Goal: Task Accomplishment & Management: Complete application form

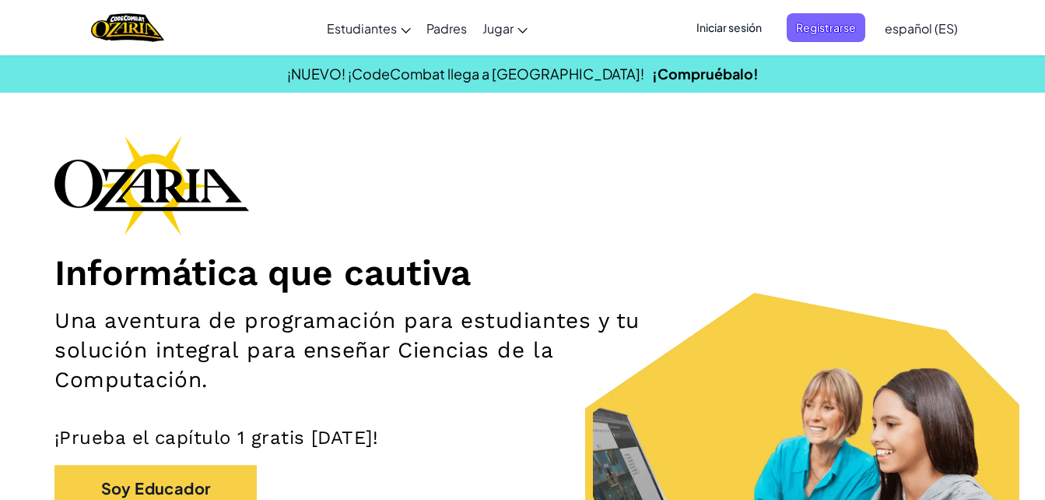
click at [401, 146] on div "Informática que cautiva Una aventura de programación para estudiantes y tu solu…" at bounding box center [522, 362] width 936 height 454
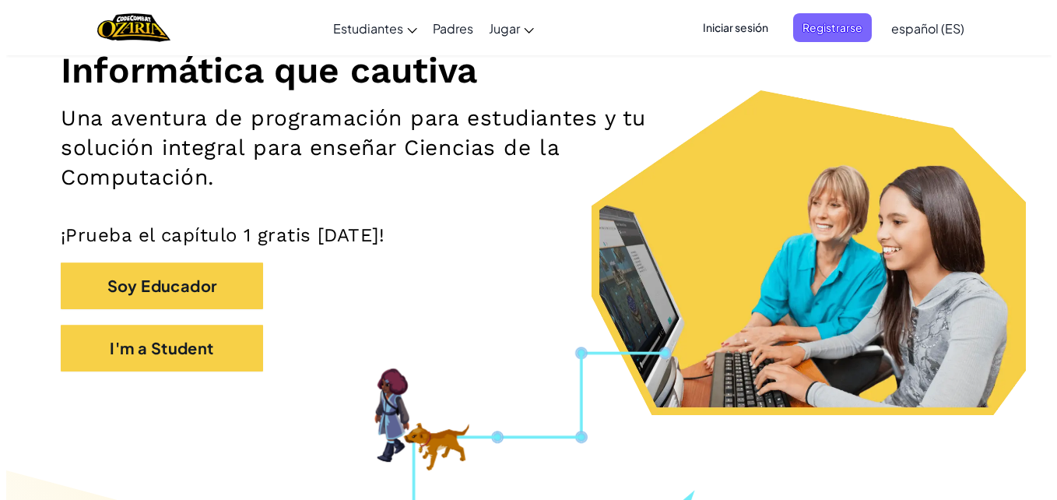
scroll to position [283, 0]
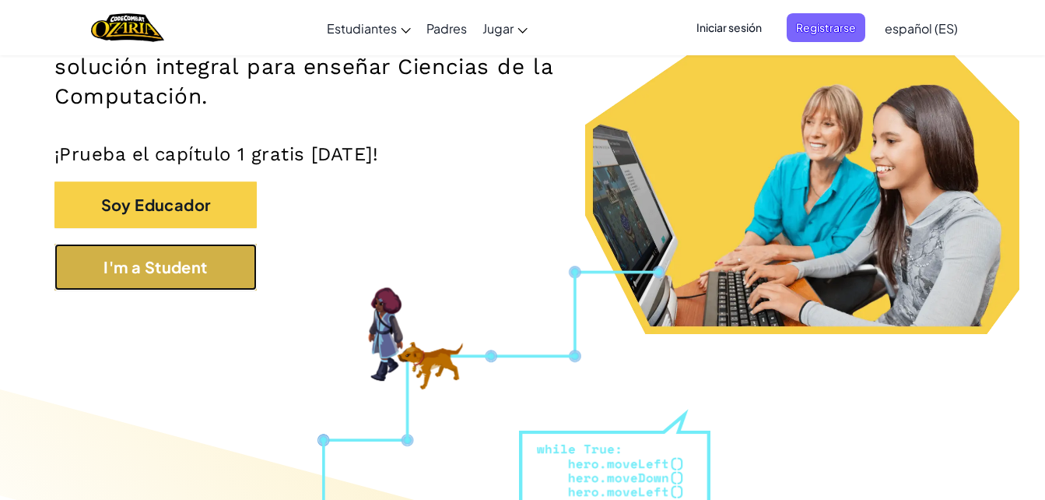
click at [179, 275] on button "I'm a Student" at bounding box center [155, 267] width 202 height 47
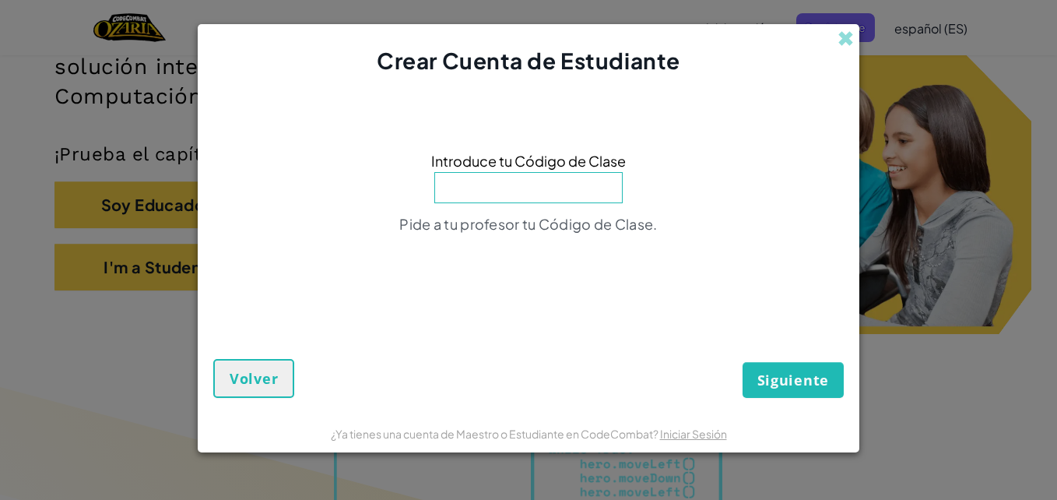
click at [504, 188] on input at bounding box center [528, 187] width 188 height 31
type input "MixFalseDark"
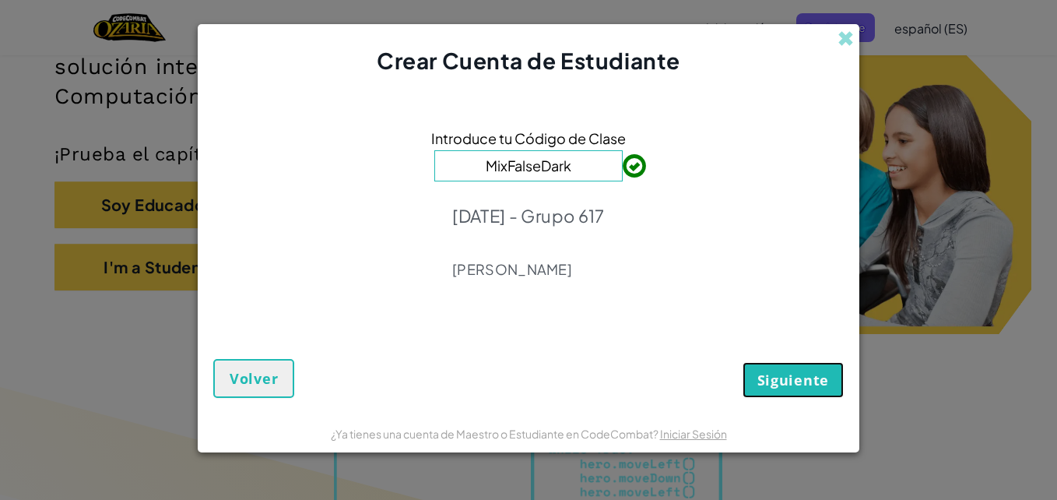
click at [785, 373] on span "Siguiente" at bounding box center [793, 379] width 72 height 19
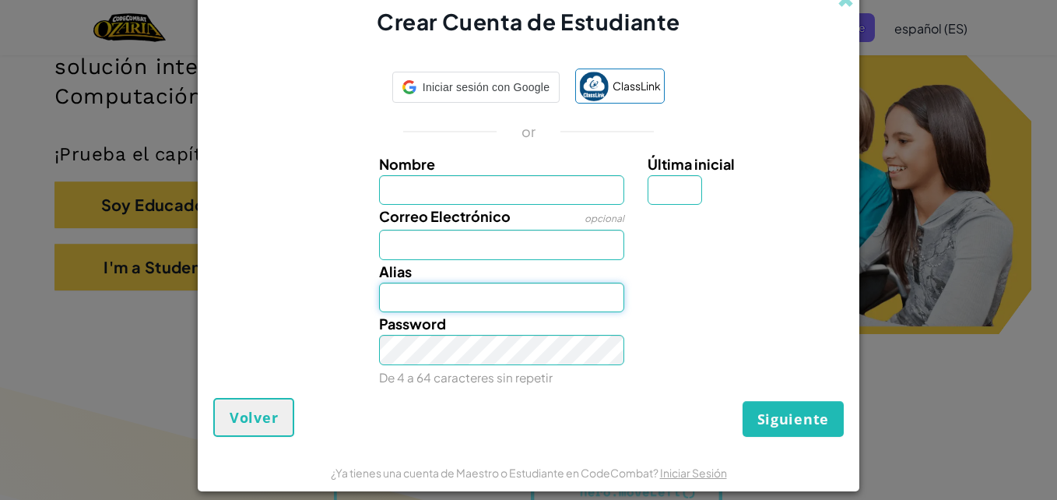
type input "[EMAIL_ADDRESS][DOMAIN_NAME]"
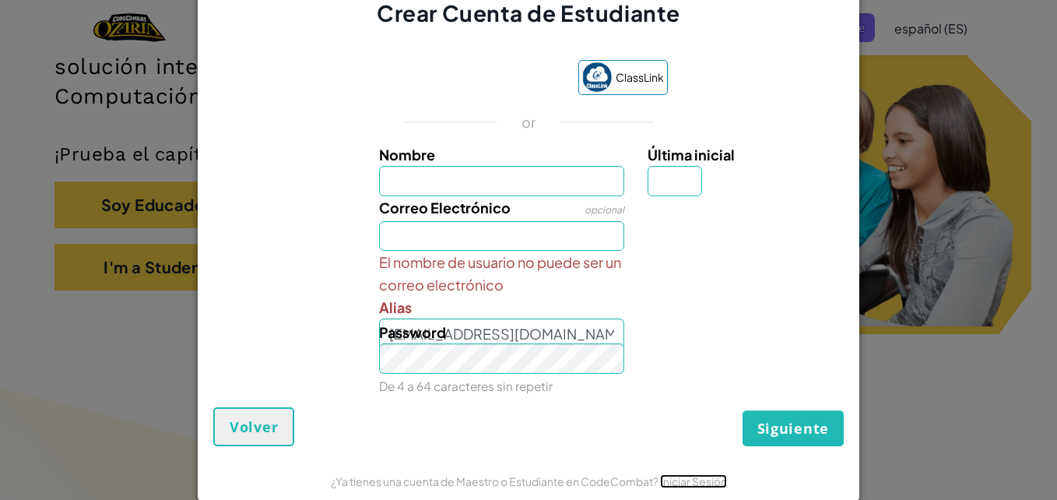
click at [673, 481] on link "Iniciar Sesión" at bounding box center [693, 481] width 67 height 14
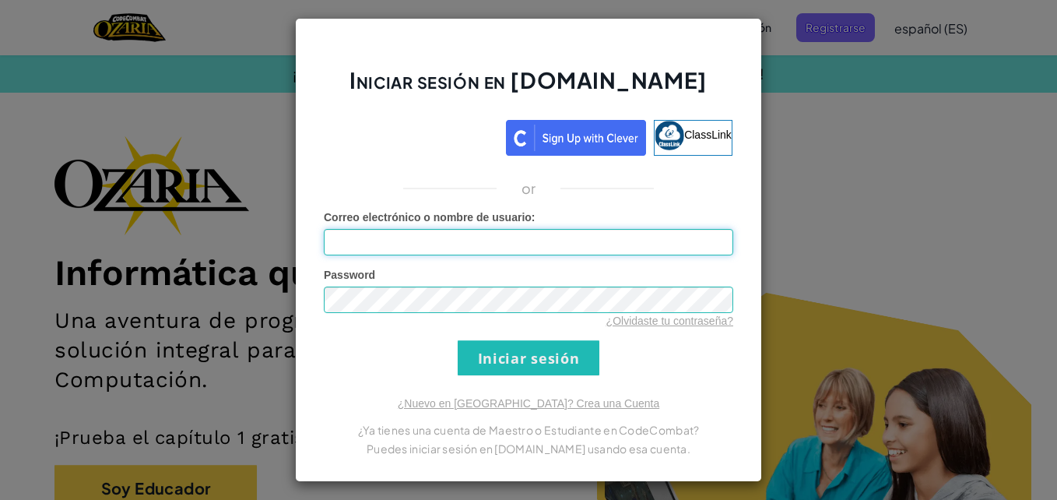
click at [492, 239] on input "Correo electrónico o nombre de usuario :" at bounding box center [528, 242] width 409 height 26
type input "[EMAIL_ADDRESS][DOMAIN_NAME]"
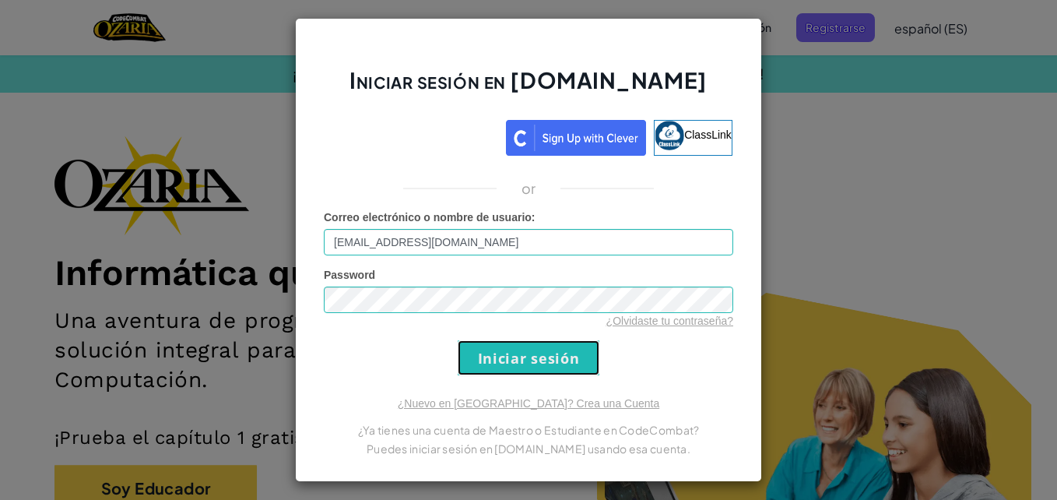
click at [500, 360] on input "Iniciar sesión" at bounding box center [529, 357] width 142 height 35
